Goal: Task Accomplishment & Management: Use online tool/utility

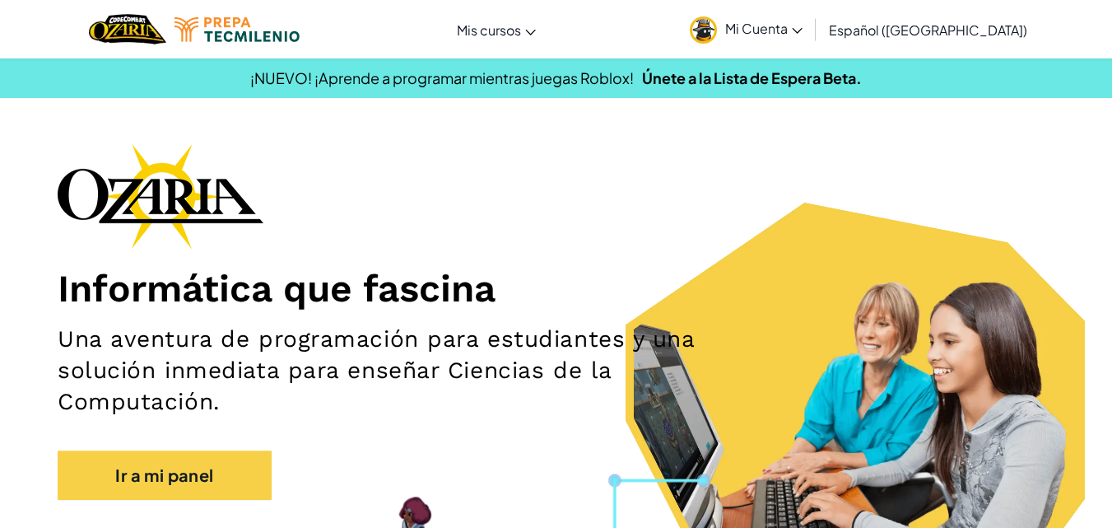
click at [547, 85] on span "¡NUEVO! ¡Aprende a programar mientras juegas Roblox!" at bounding box center [442, 77] width 384 height 19
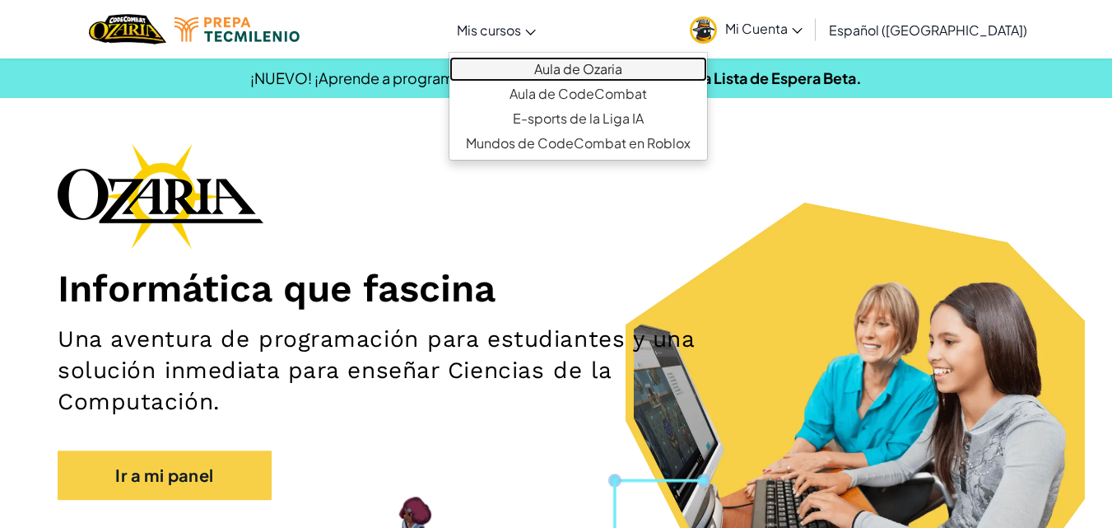
click at [549, 69] on link "Aula de Ozaria" at bounding box center [578, 69] width 258 height 25
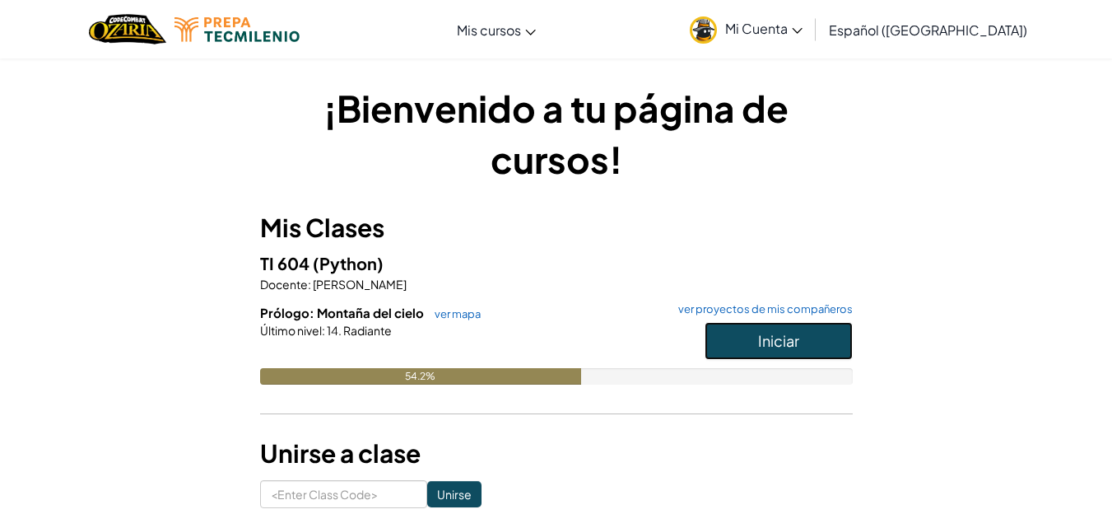
click at [733, 333] on button "Iniciar" at bounding box center [779, 341] width 148 height 38
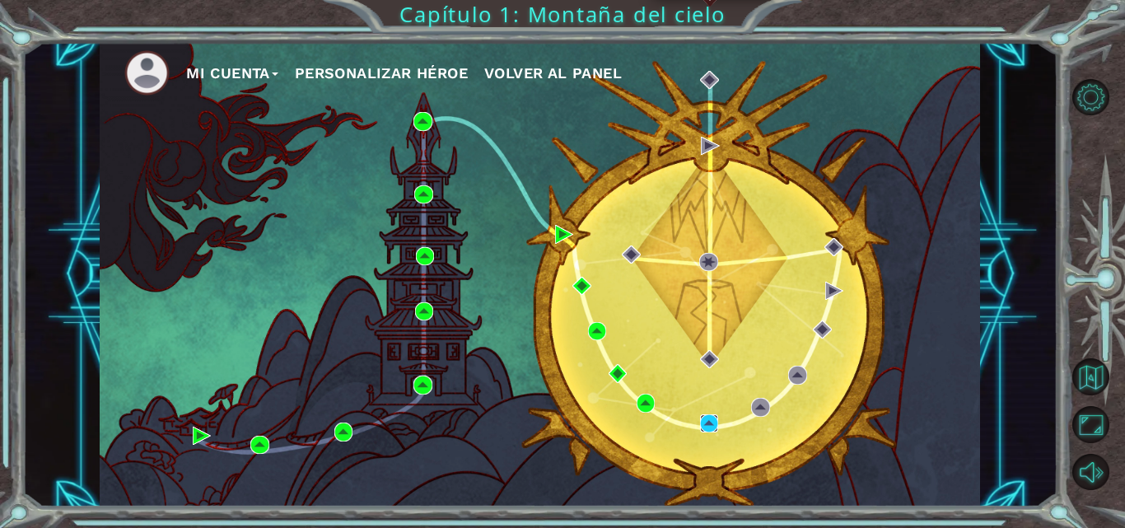
click at [708, 415] on img at bounding box center [709, 423] width 18 height 18
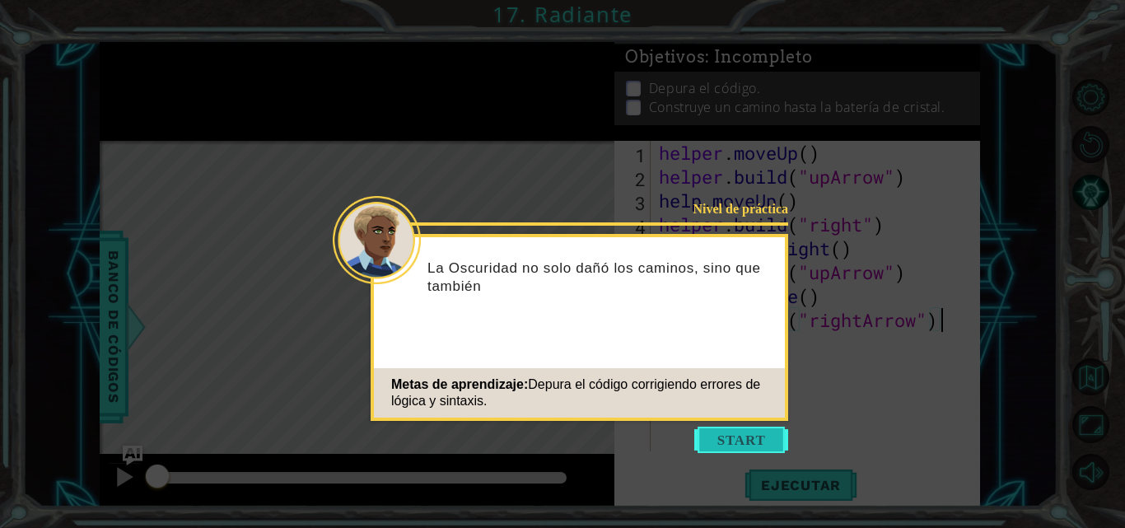
click at [752, 435] on button "Start" at bounding box center [741, 439] width 94 height 26
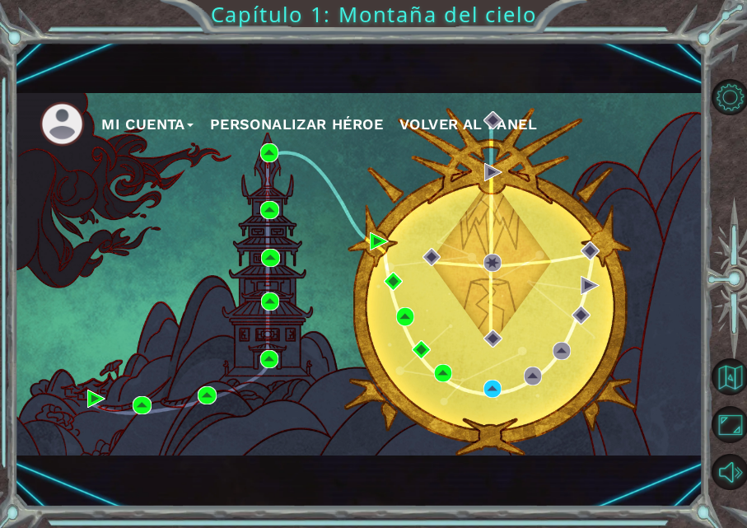
click at [747, 13] on div "Mi Cuenta Personalizar héroe Volver al panel Capítulo 1: Montaña del cielo" at bounding box center [373, 264] width 747 height 528
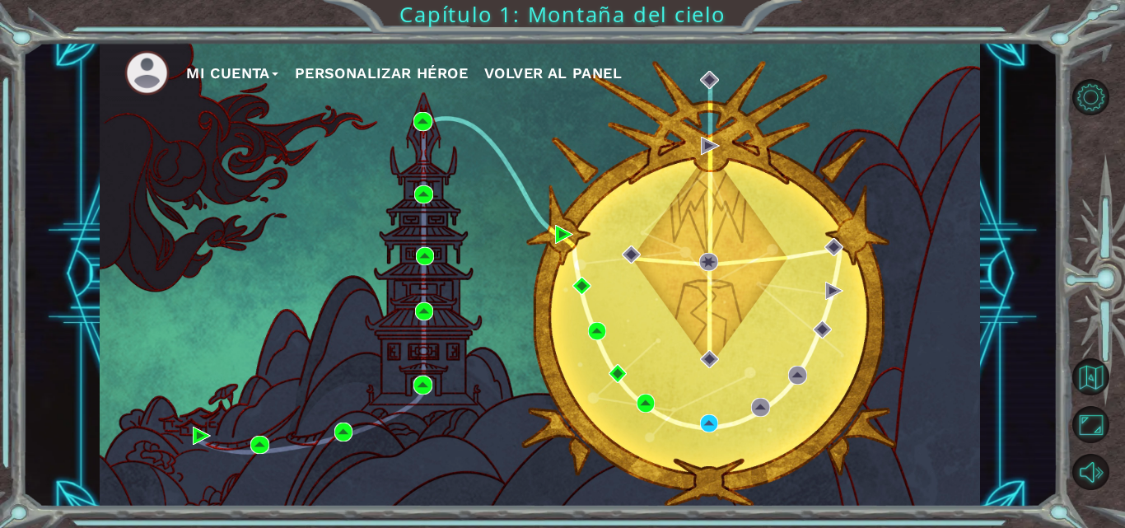
drag, startPoint x: 938, startPoint y: 23, endPoint x: 477, endPoint y: 297, distance: 537.1
click at [477, 297] on div "Mi Cuenta Personalizar héroe Volver al panel" at bounding box center [540, 274] width 880 height 464
